Goal: Information Seeking & Learning: Check status

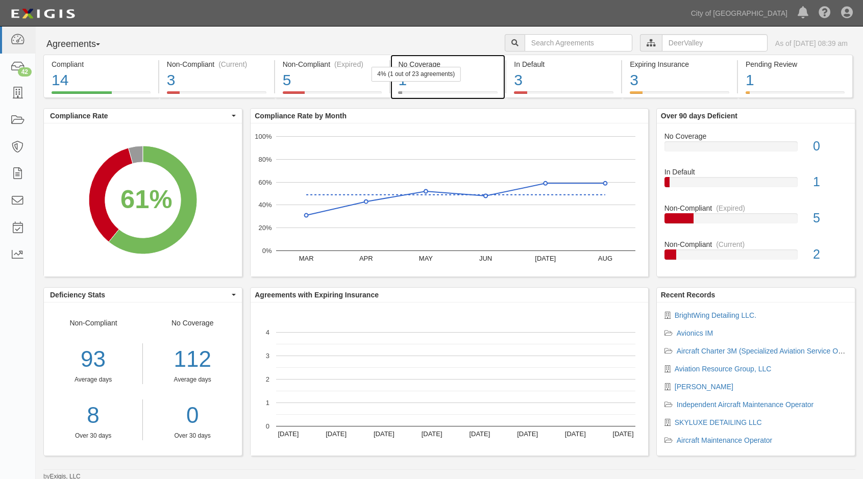
click at [484, 78] on div "1" at bounding box center [447, 80] width 99 height 22
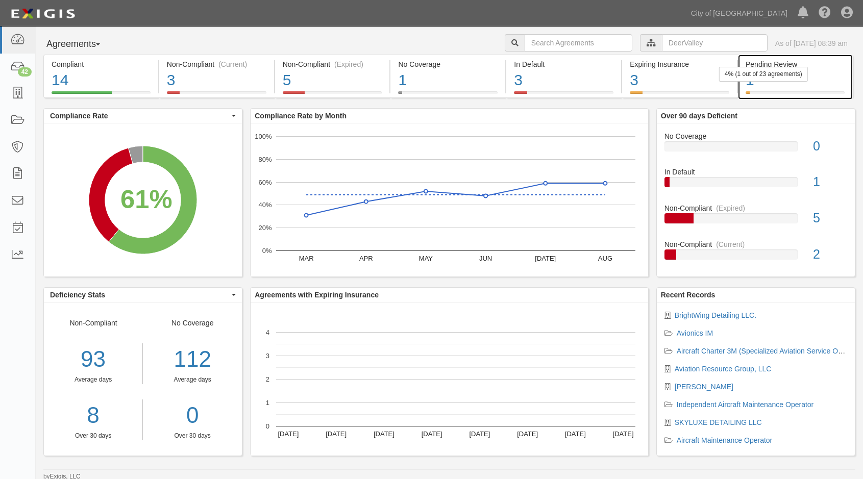
click at [814, 80] on div "1" at bounding box center [794, 80] width 99 height 22
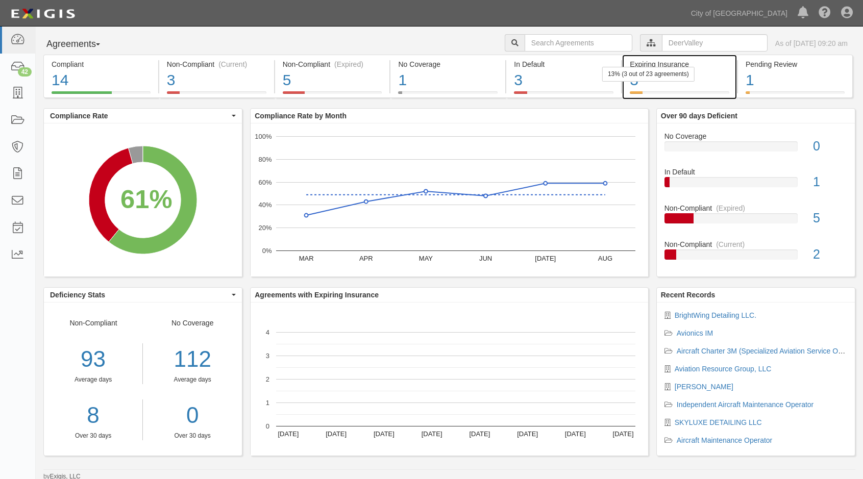
click at [701, 84] on div "3" at bounding box center [678, 80] width 99 height 22
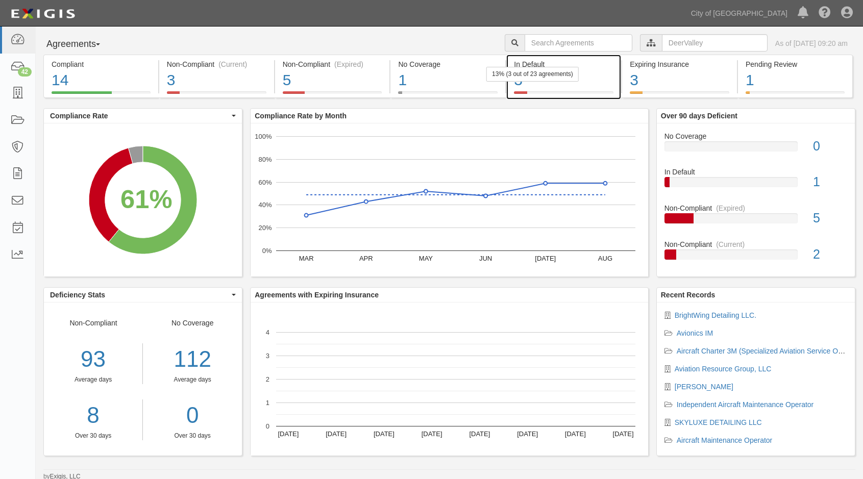
click at [597, 78] on div "3" at bounding box center [563, 80] width 99 height 22
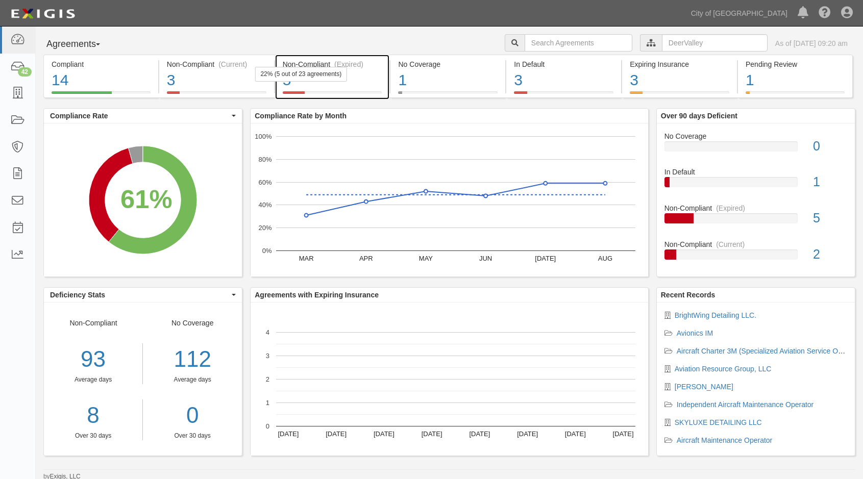
click at [339, 80] on div "22% (5 out of 23 agreements)" at bounding box center [301, 74] width 92 height 15
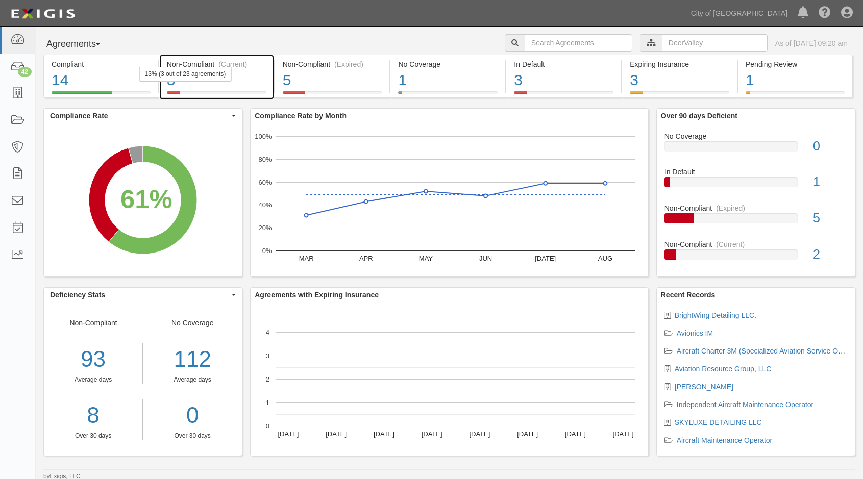
click at [257, 77] on div "3" at bounding box center [216, 80] width 99 height 22
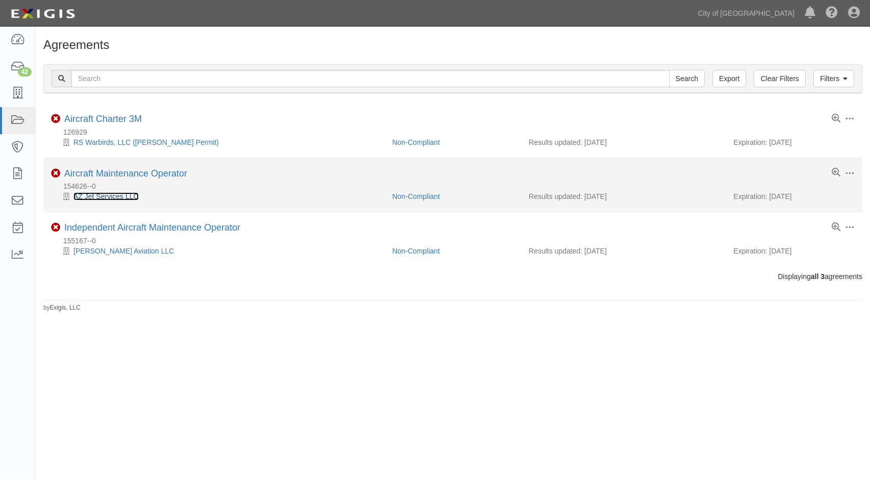
click at [112, 198] on link "AZ Jet Services LLC" at bounding box center [105, 196] width 65 height 8
click at [109, 171] on link "Aircraft Maintenance Operator" at bounding box center [125, 173] width 123 height 10
click at [90, 200] on link "AZ Jet Services LLC" at bounding box center [105, 196] width 65 height 8
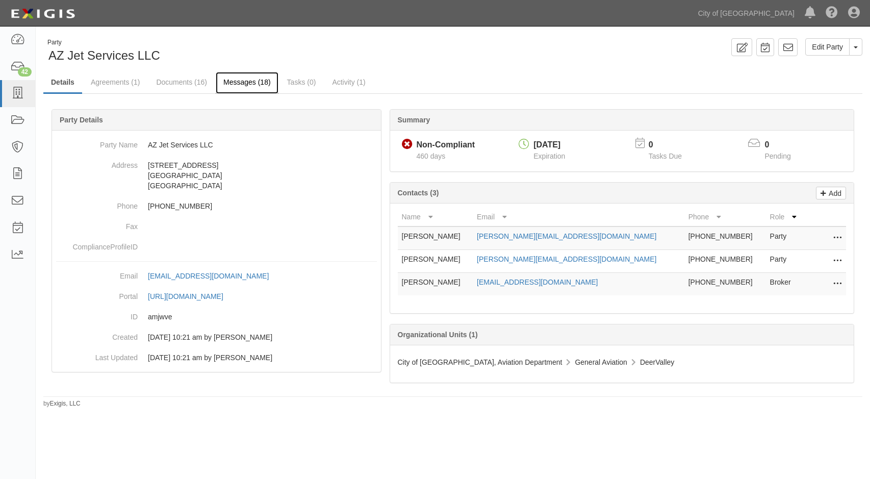
click at [233, 79] on link "Messages (18)" at bounding box center [247, 83] width 63 height 22
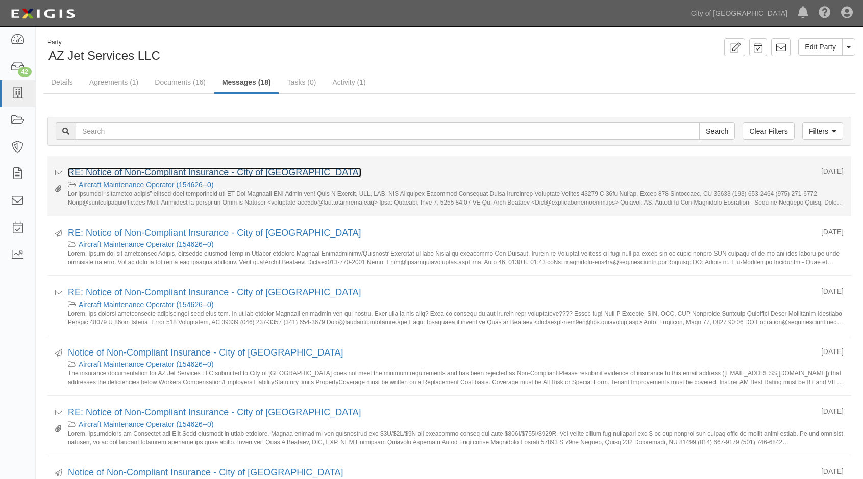
click at [127, 174] on link "RE: Notice of Non-Compliant Insurance - City of Phoenix" at bounding box center [214, 172] width 293 height 10
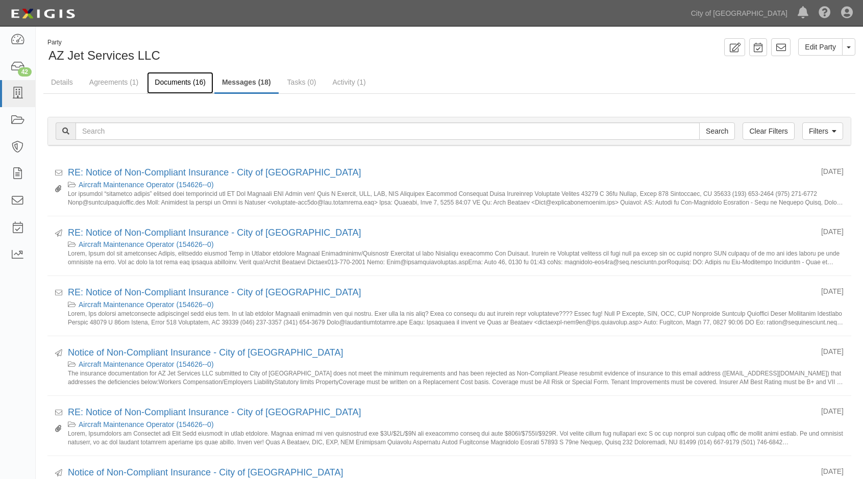
click at [180, 79] on link "Documents (16)" at bounding box center [180, 83] width 66 height 22
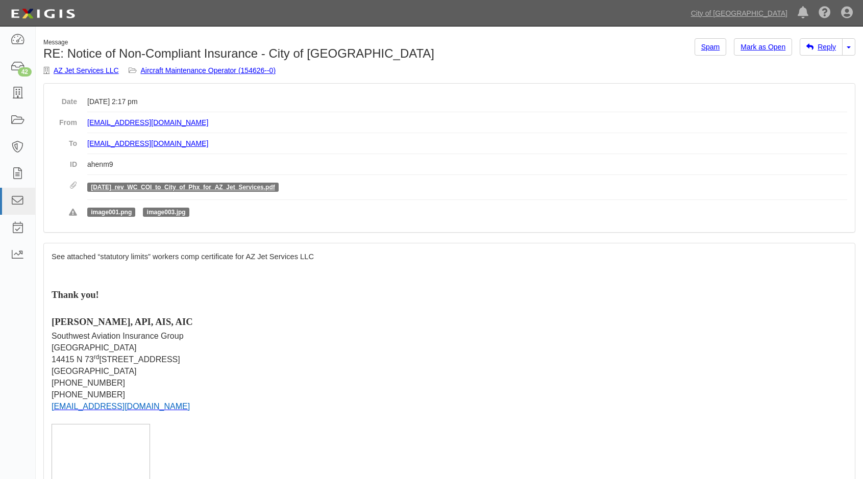
drag, startPoint x: 229, startPoint y: 189, endPoint x: 156, endPoint y: 289, distance: 123.8
click at [156, 289] on p "Thank you!" at bounding box center [449, 295] width 795 height 14
click at [161, 187] on link "7.17.25_rev_WC_COI_to_City_of_Phx_for_AZ_Jet_Services.pdf" at bounding box center [183, 187] width 184 height 7
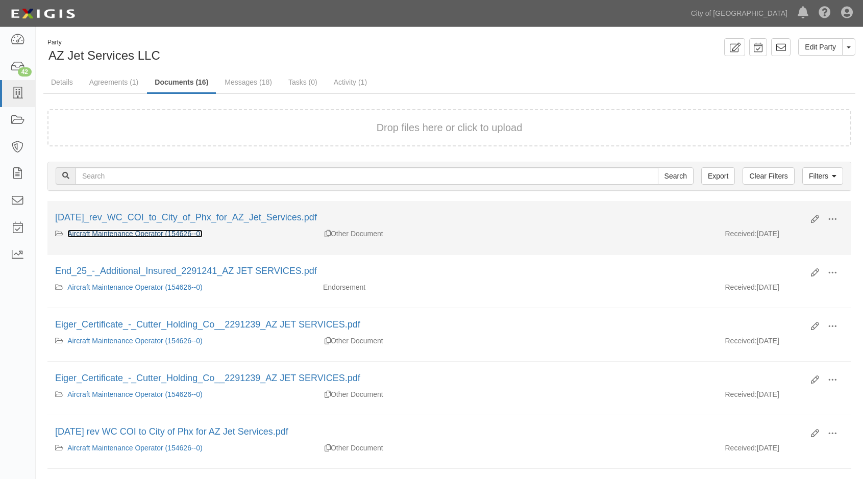
click at [140, 235] on link "Aircraft Maintenance Operator (154626--0)" at bounding box center [134, 234] width 135 height 8
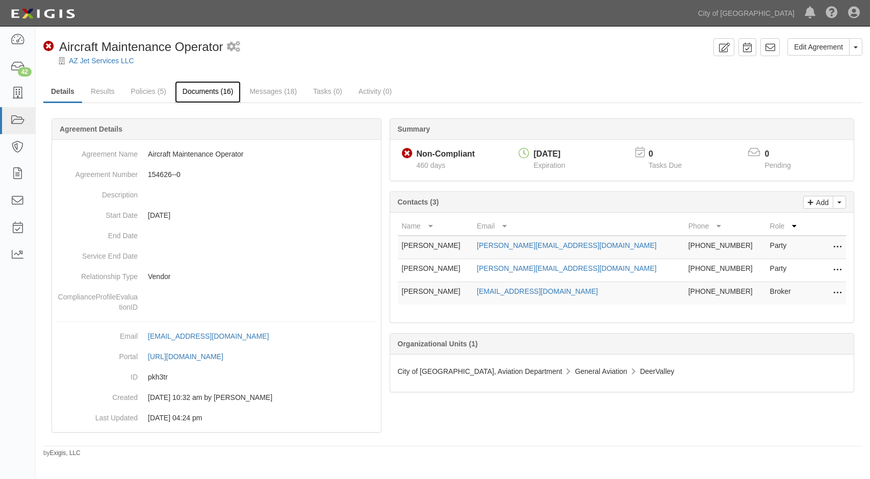
click at [195, 89] on link "Documents (16)" at bounding box center [208, 92] width 66 height 22
click at [216, 95] on link "Documents (16)" at bounding box center [208, 92] width 66 height 22
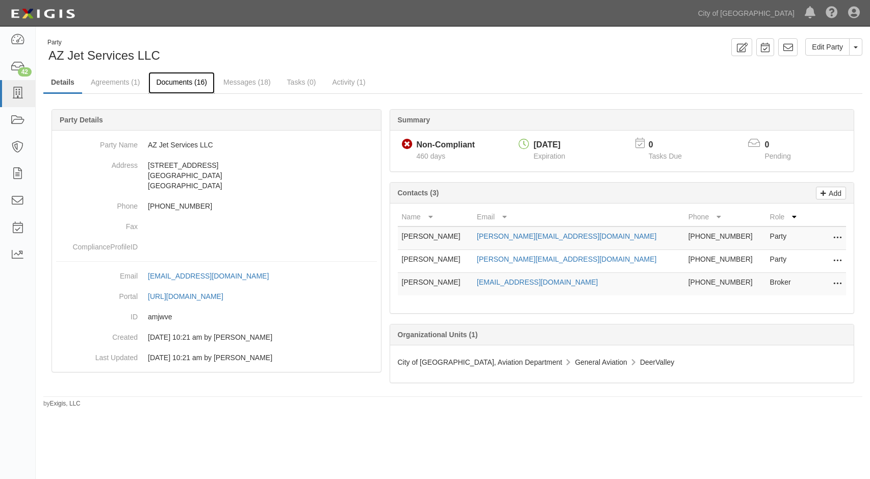
click at [191, 79] on link "Documents (16)" at bounding box center [181, 83] width 66 height 22
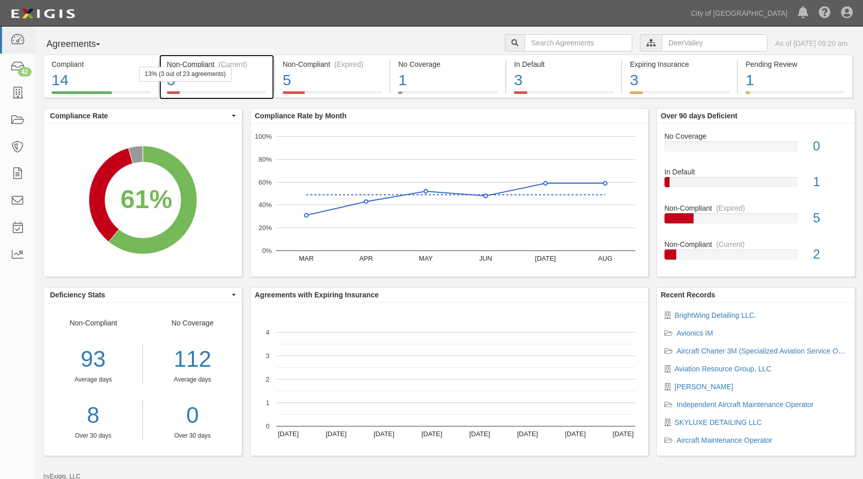
click at [272, 77] on div "Non-Compliant (Current) 3 13% (3 out of 23 agreements)" at bounding box center [216, 76] width 115 height 43
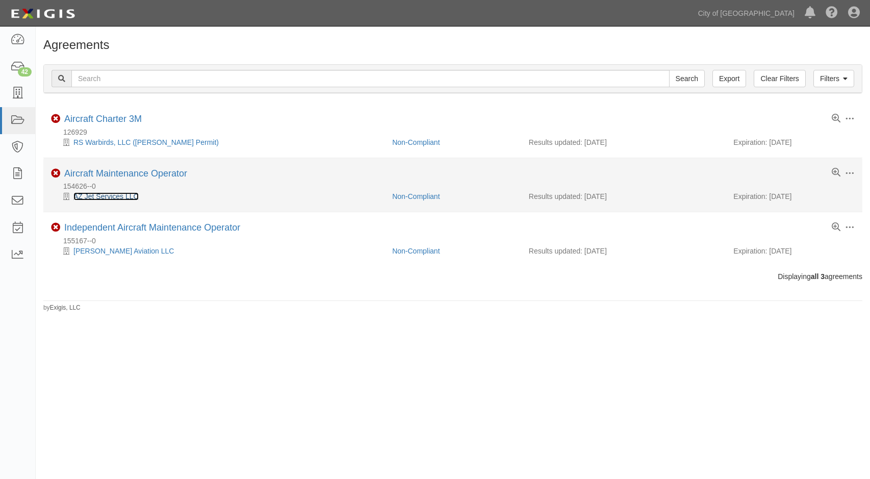
click at [98, 199] on link "AZ Jet Services LLC" at bounding box center [105, 196] width 65 height 8
click at [111, 197] on link "AZ Jet Services LLC" at bounding box center [105, 196] width 65 height 8
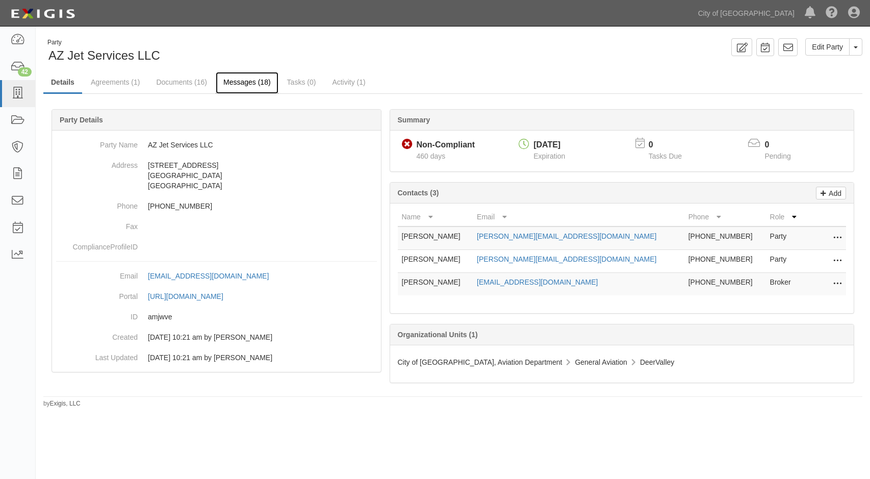
click at [254, 78] on link "Messages (18)" at bounding box center [247, 83] width 63 height 22
click at [171, 82] on link "Documents (16)" at bounding box center [181, 83] width 66 height 22
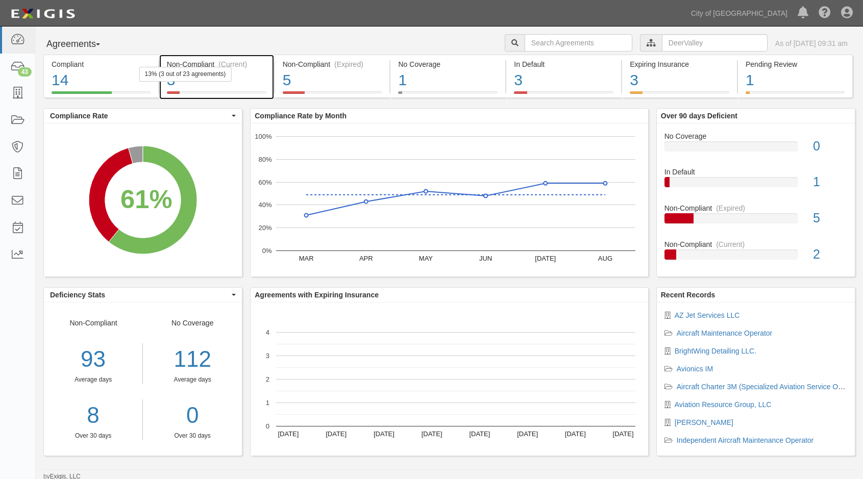
click at [248, 84] on div "3" at bounding box center [216, 80] width 99 height 22
click at [640, 39] on div at bounding box center [651, 42] width 22 height 17
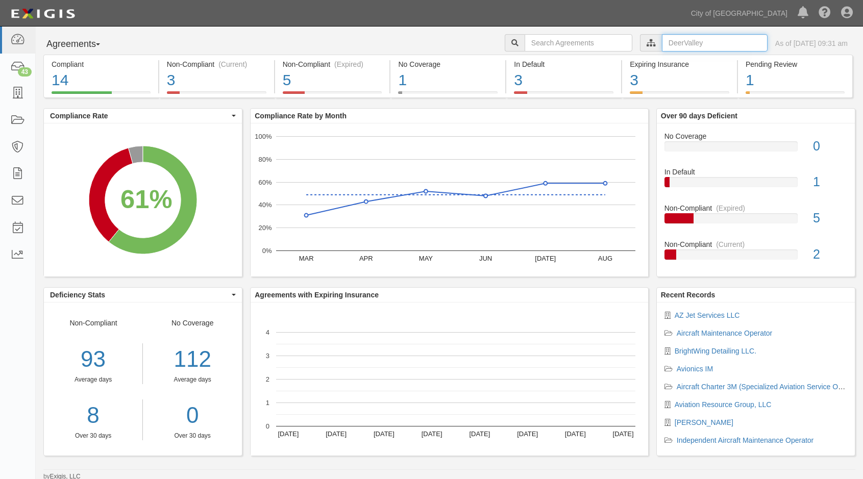
click at [662, 39] on input "text" at bounding box center [715, 42] width 106 height 17
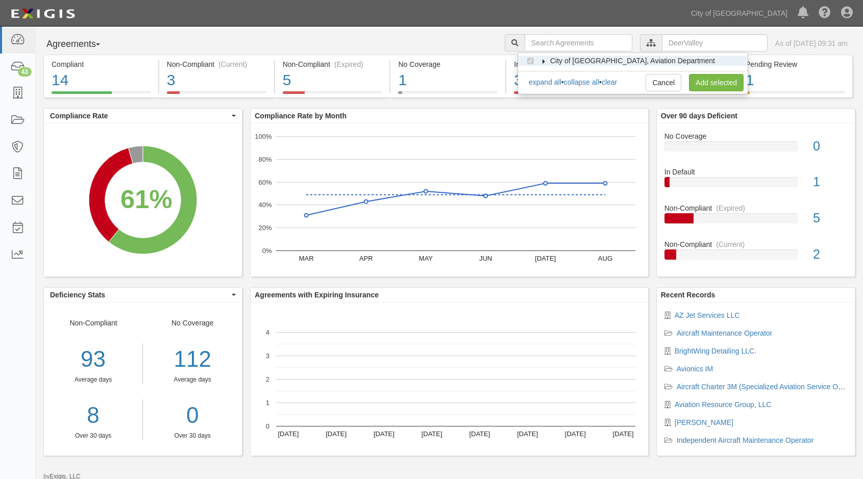
click at [546, 63] on icon at bounding box center [543, 61] width 7 height 5
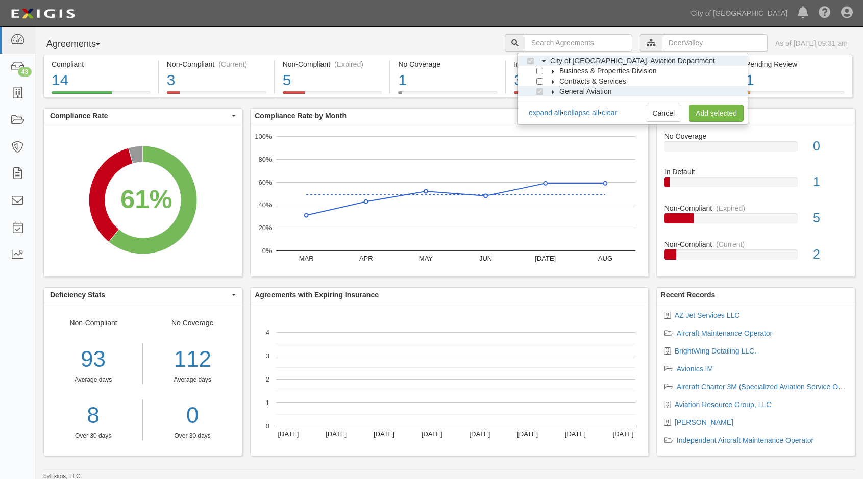
click at [552, 89] on label "General Aviation" at bounding box center [578, 91] width 65 height 10
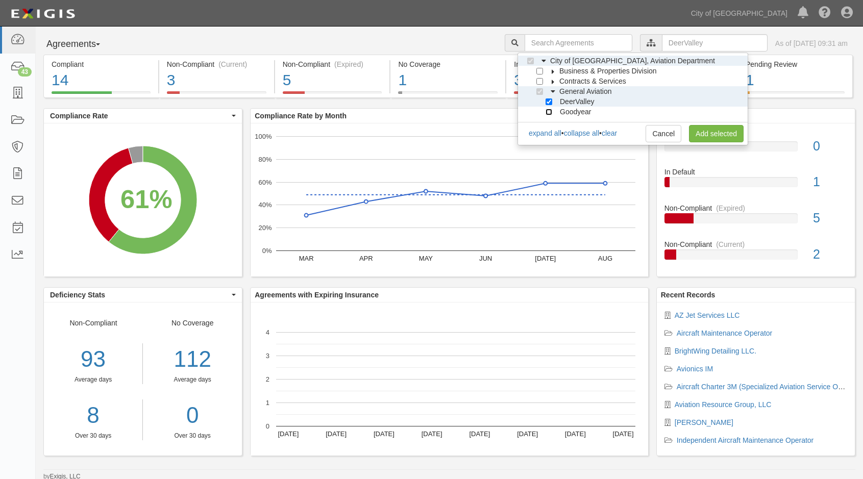
click at [548, 112] on input "Goodyear" at bounding box center [548, 112] width 7 height 7
checkbox input "true"
click at [701, 133] on link "Add selected" at bounding box center [716, 133] width 55 height 17
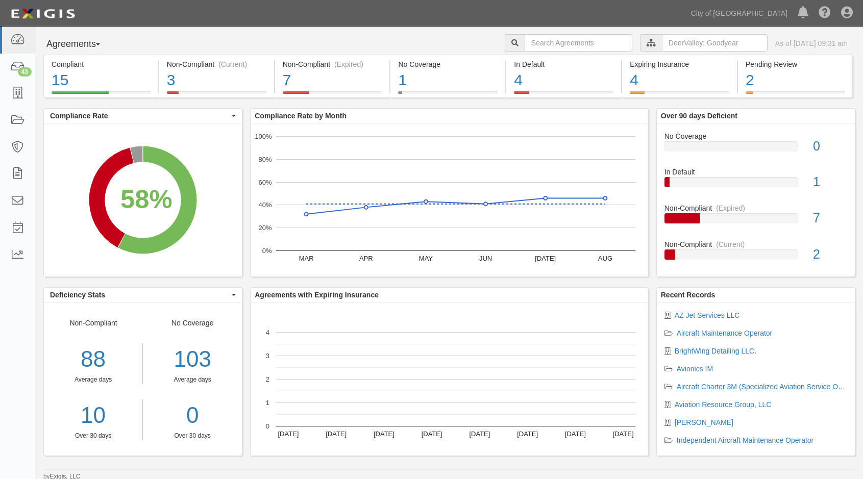
click at [646, 44] on icon at bounding box center [650, 43] width 9 height 7
click at [662, 40] on input "text" at bounding box center [715, 42] width 106 height 17
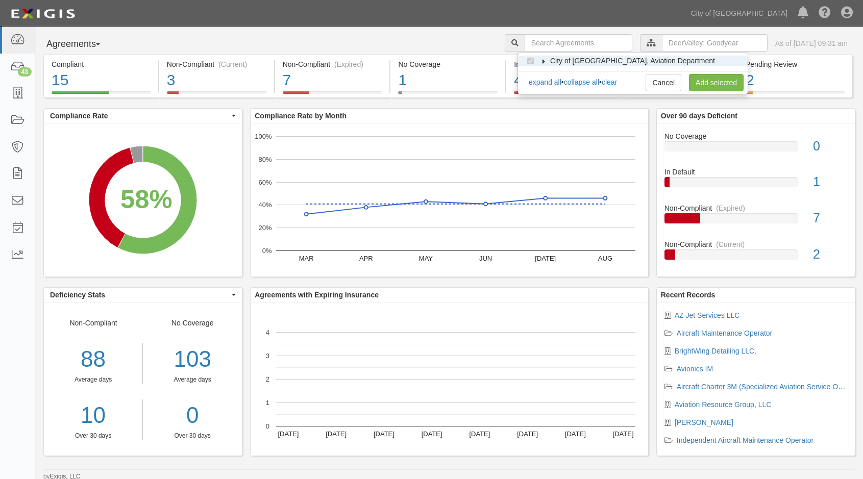
click at [541, 60] on icon at bounding box center [543, 61] width 7 height 5
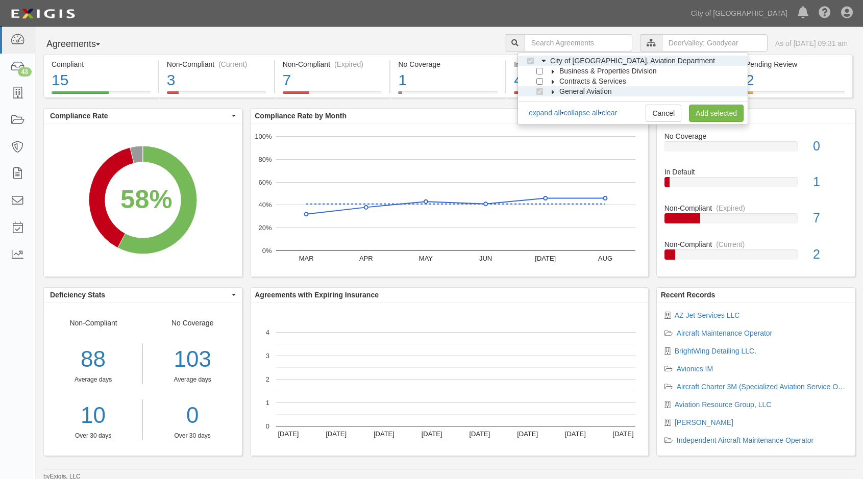
click at [551, 91] on icon at bounding box center [552, 92] width 7 height 5
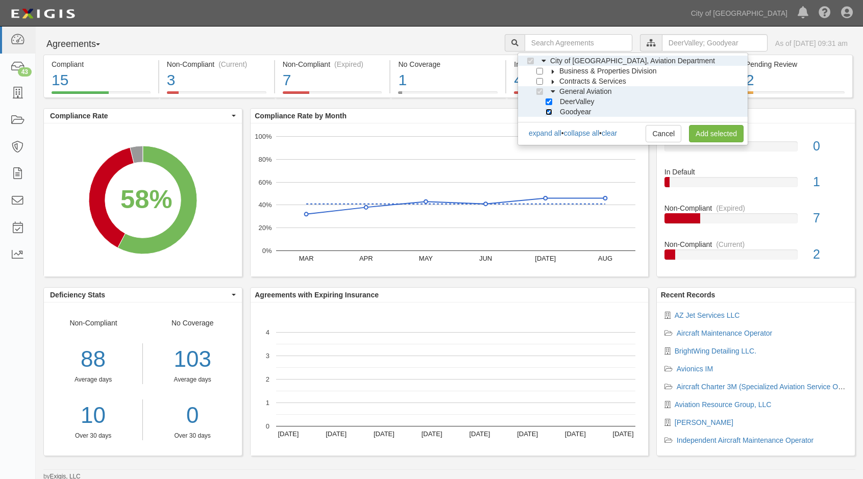
click at [550, 112] on input "Goodyear" at bounding box center [548, 112] width 7 height 7
checkbox input "false"
click at [721, 133] on link "Add selected" at bounding box center [716, 133] width 55 height 17
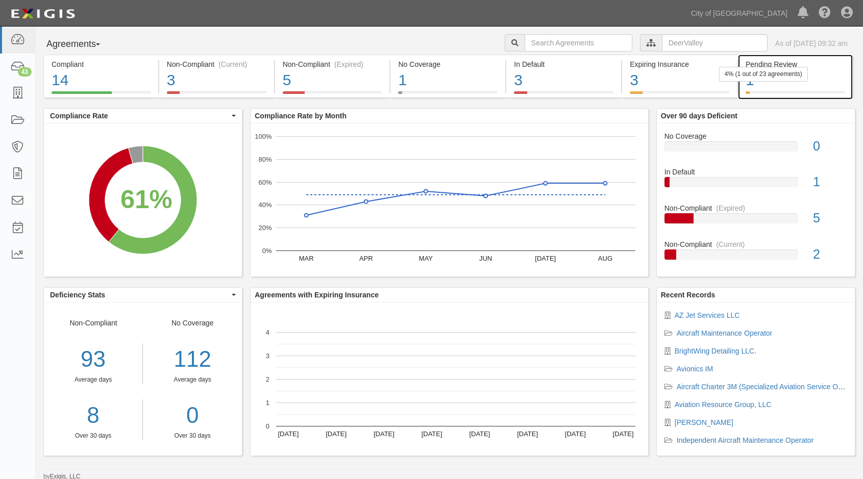
click at [821, 73] on div "1" at bounding box center [794, 80] width 99 height 22
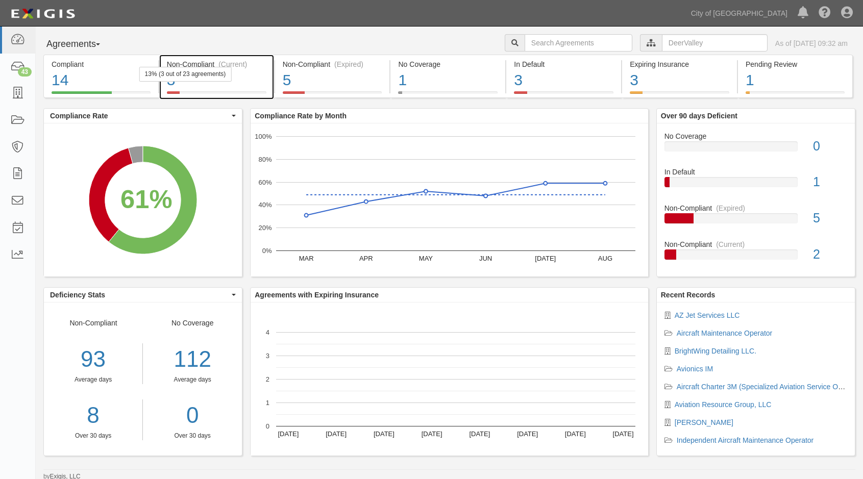
click at [256, 82] on div "3" at bounding box center [216, 80] width 99 height 22
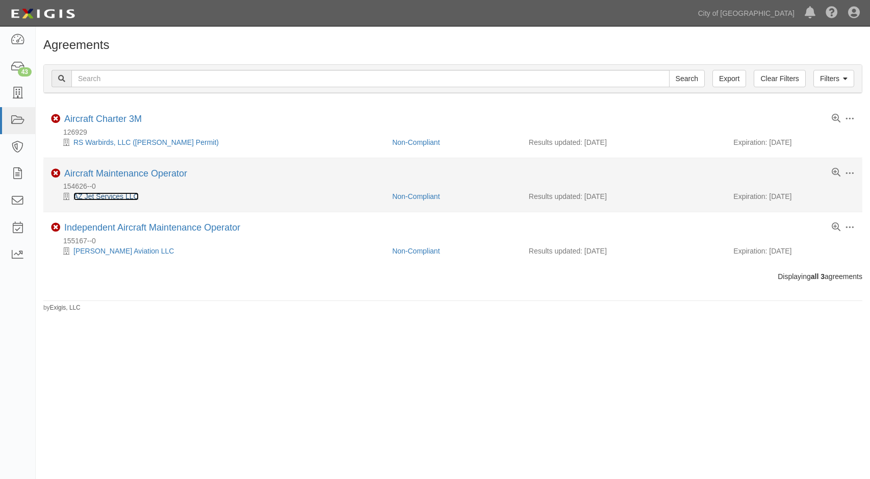
click at [99, 199] on link "AZ Jet Services LLC" at bounding box center [105, 196] width 65 height 8
click at [102, 172] on link "Aircraft Maintenance Operator" at bounding box center [125, 173] width 123 height 10
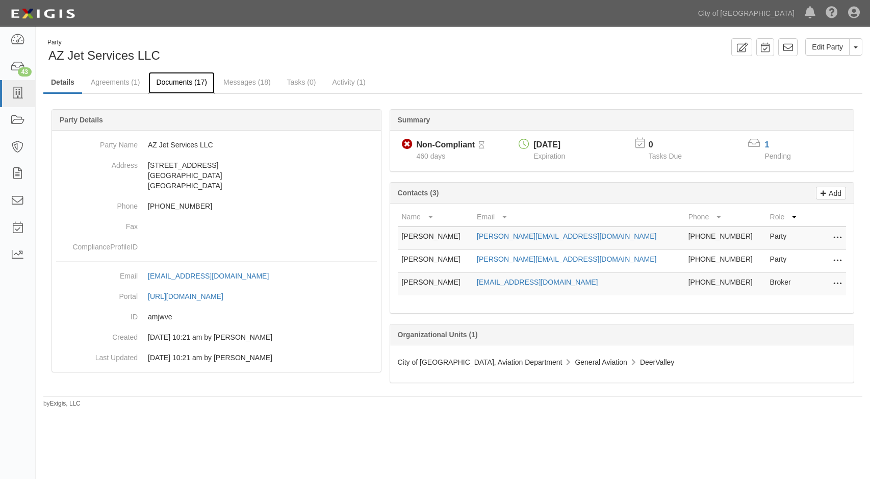
click at [199, 79] on link "Documents (17)" at bounding box center [181, 83] width 66 height 22
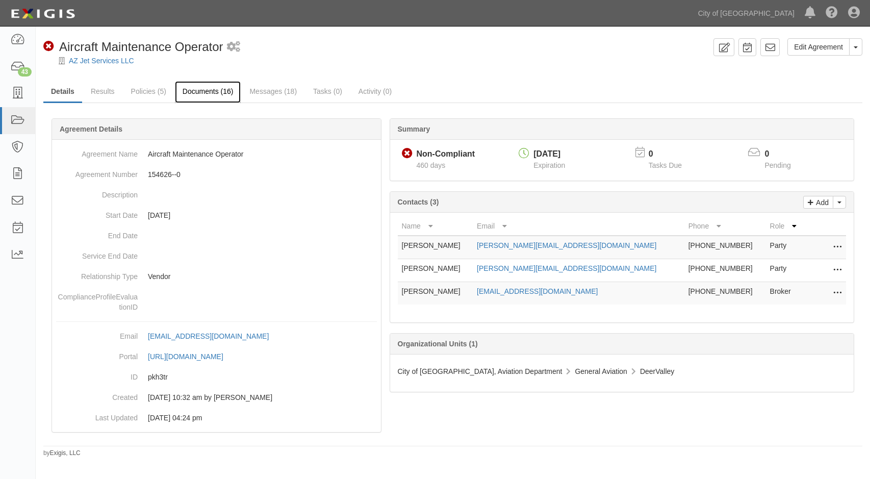
click at [191, 94] on link "Documents (16)" at bounding box center [208, 92] width 66 height 22
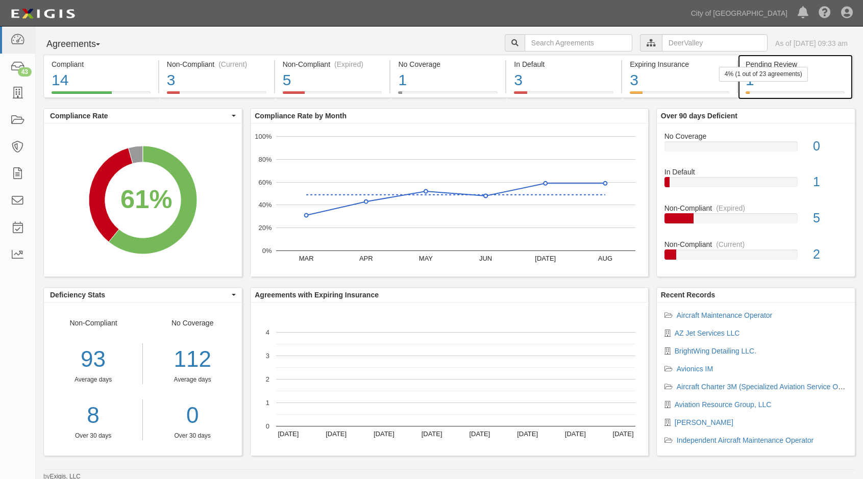
click at [798, 83] on div "1" at bounding box center [794, 80] width 99 height 22
click at [646, 43] on icon at bounding box center [650, 43] width 9 height 7
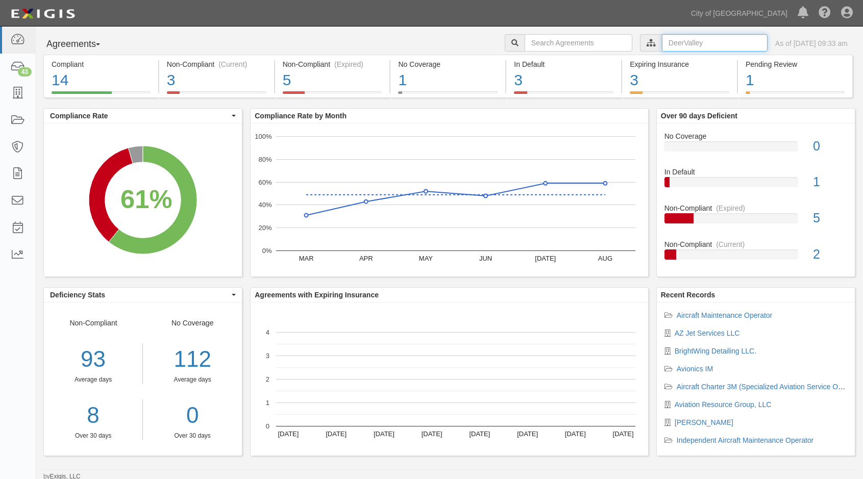
click at [662, 41] on input "text" at bounding box center [715, 42] width 106 height 17
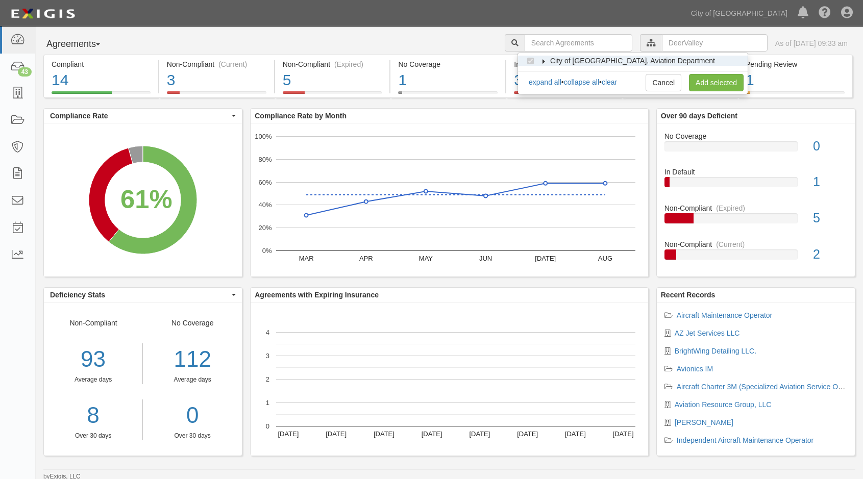
click at [544, 62] on icon at bounding box center [543, 61] width 7 height 5
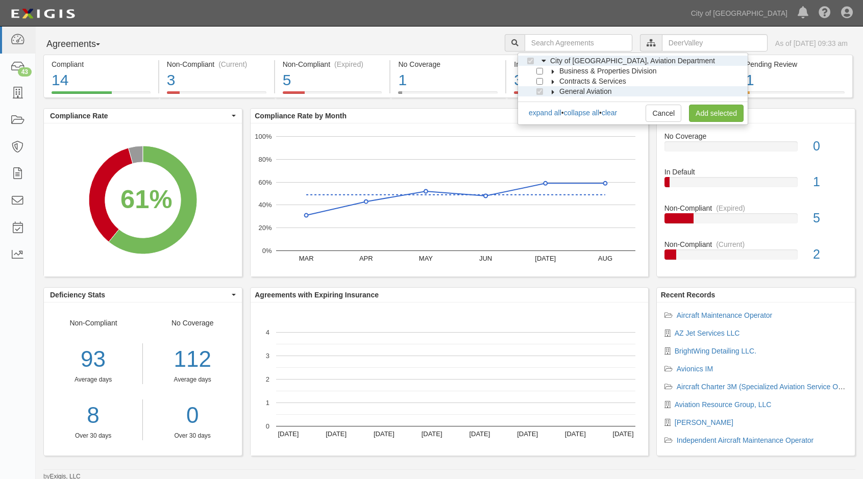
click at [554, 93] on icon at bounding box center [552, 92] width 7 height 5
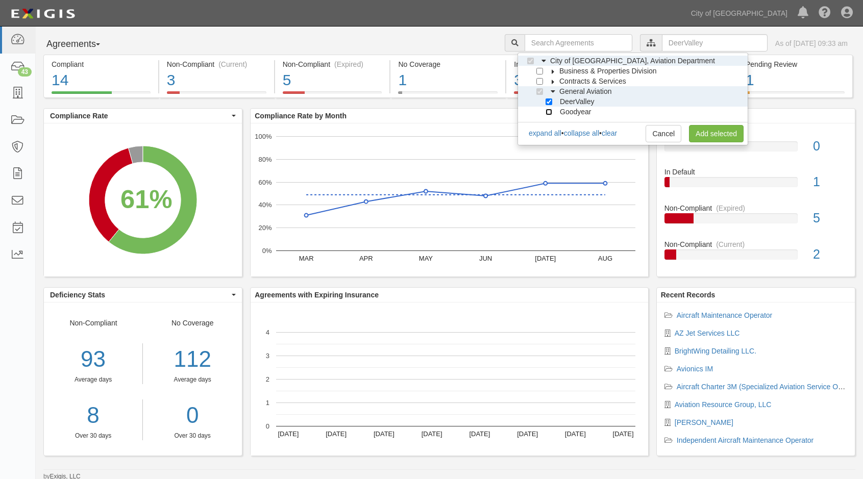
click at [548, 112] on input "Goodyear" at bounding box center [548, 112] width 7 height 7
checkbox input "true"
click at [711, 139] on link "Add selected" at bounding box center [716, 133] width 55 height 17
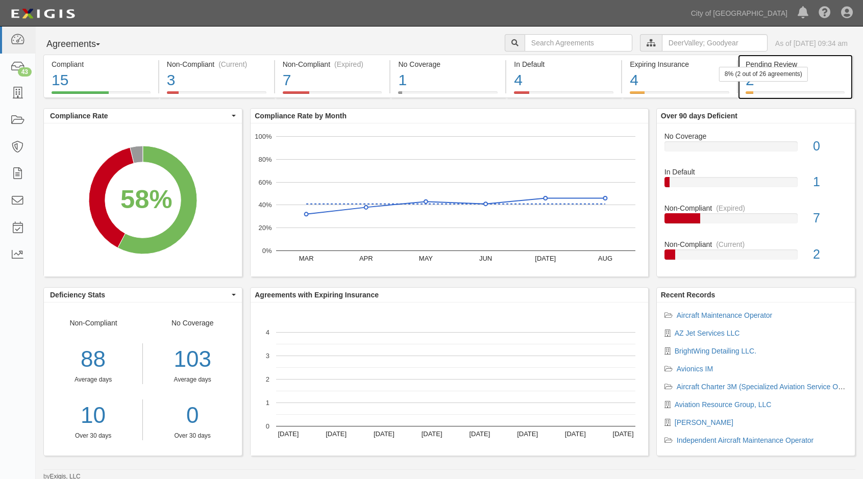
click at [832, 75] on div "2" at bounding box center [794, 80] width 99 height 22
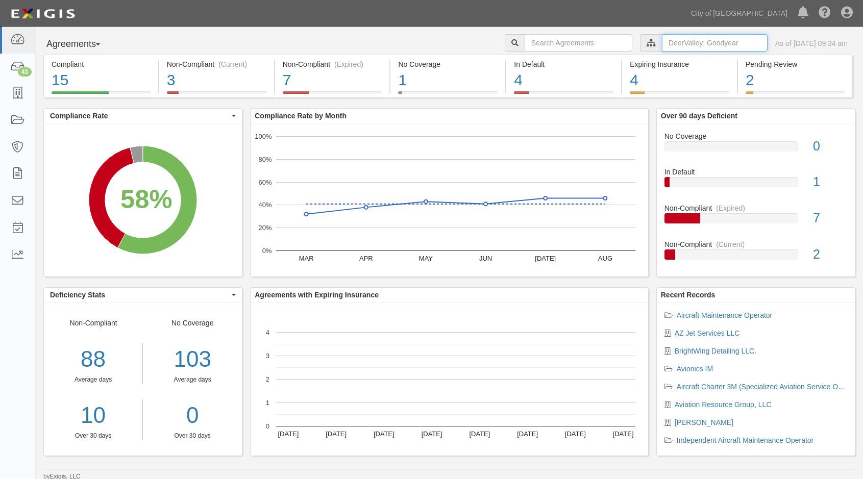
click at [662, 42] on input "text" at bounding box center [715, 42] width 106 height 17
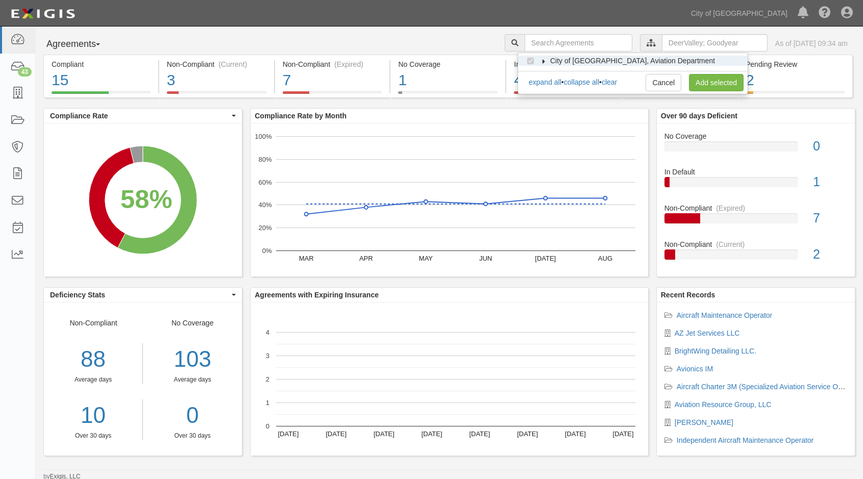
click at [543, 61] on icon at bounding box center [543, 61] width 7 height 5
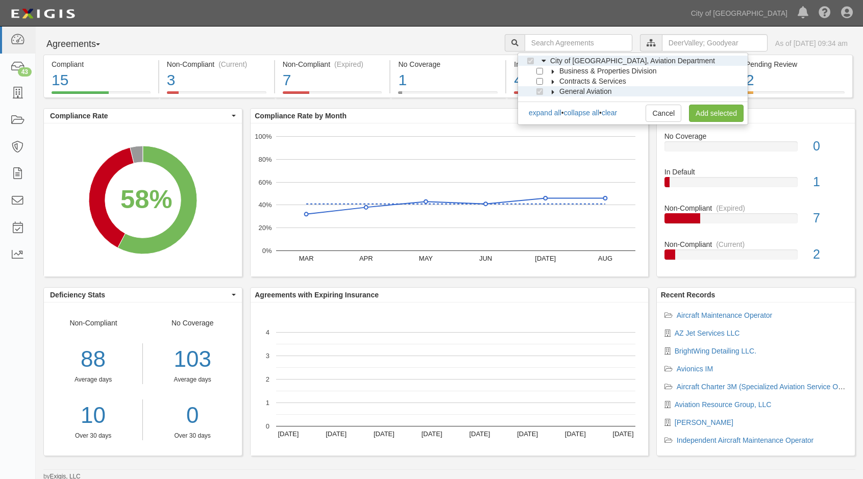
click at [552, 94] on label "General Aviation" at bounding box center [578, 91] width 65 height 10
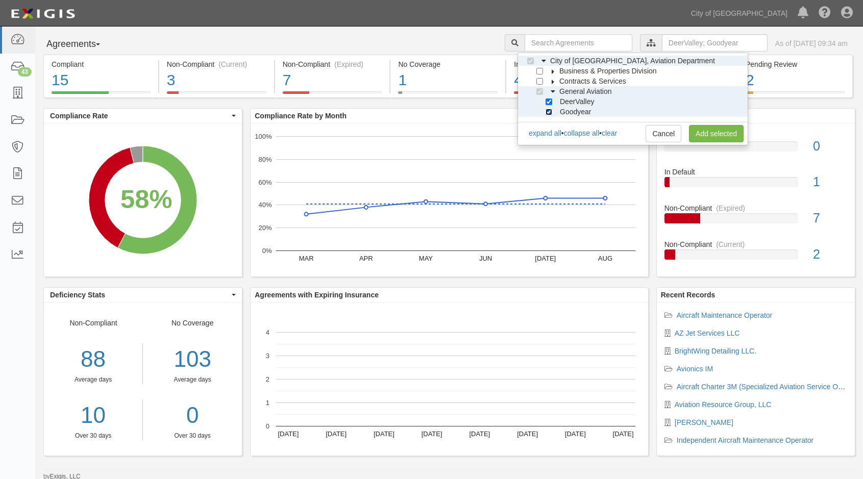
click at [550, 114] on input "Goodyear" at bounding box center [548, 112] width 7 height 7
checkbox input "false"
click at [721, 138] on link "Add selected" at bounding box center [716, 133] width 55 height 17
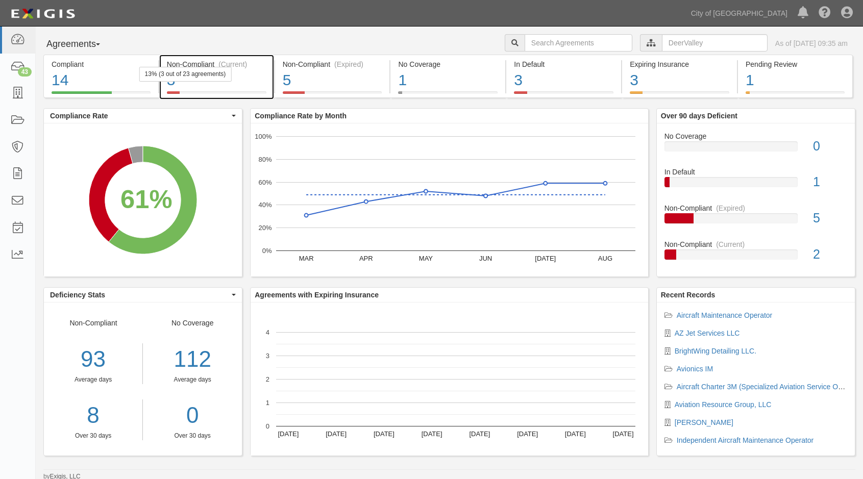
click at [254, 75] on div "3" at bounding box center [216, 80] width 99 height 22
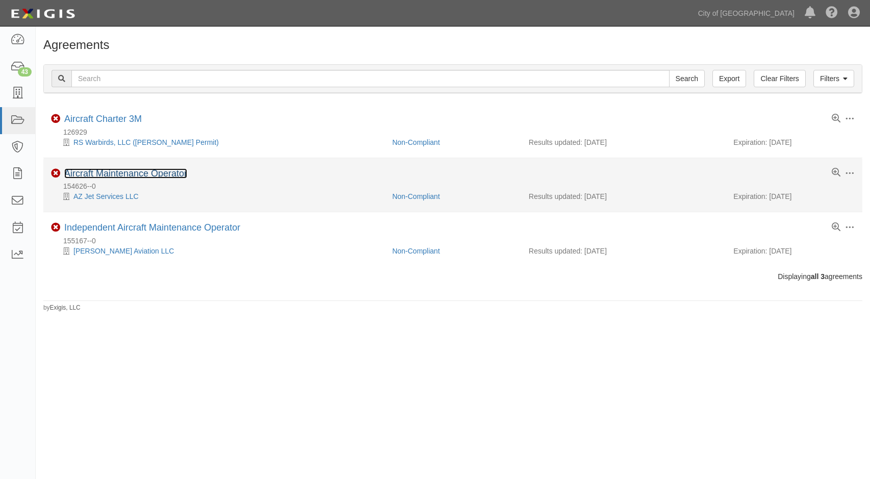
click at [111, 176] on link "Aircraft Maintenance Operator" at bounding box center [125, 173] width 123 height 10
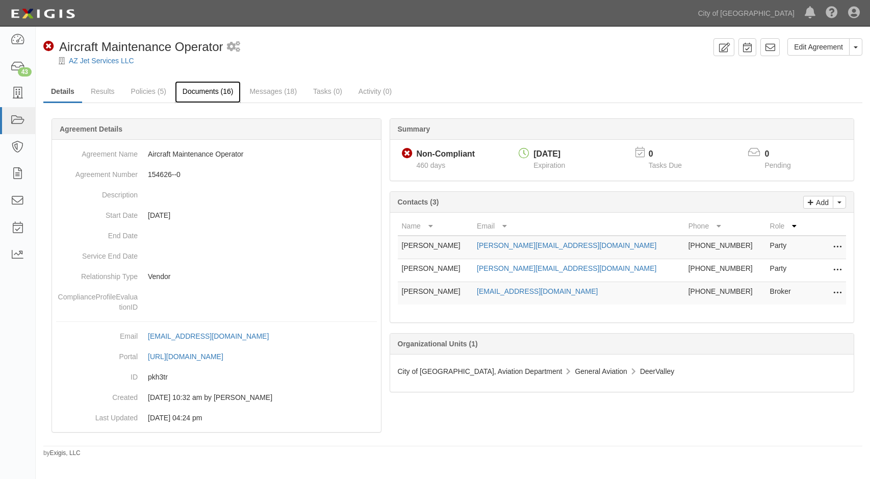
click at [192, 92] on link "Documents (16)" at bounding box center [208, 92] width 66 height 22
